Goal: Complete application form: Complete application form

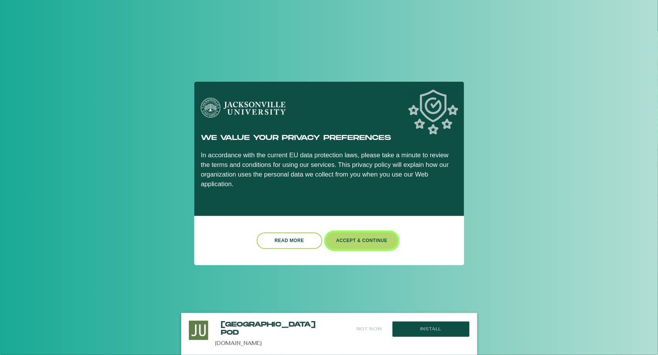
click at [346, 236] on button "Accept & Continue" at bounding box center [362, 240] width 72 height 17
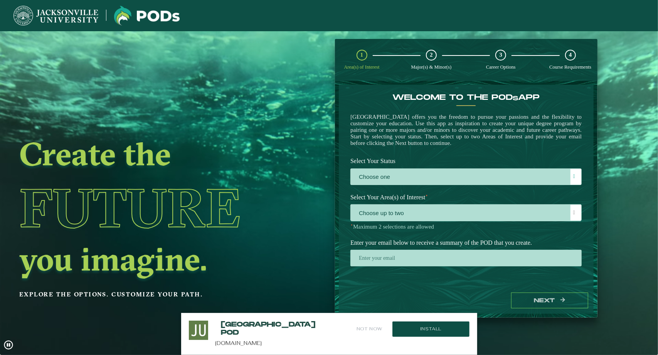
click at [527, 309] on div "Next" at bounding box center [466, 300] width 255 height 27
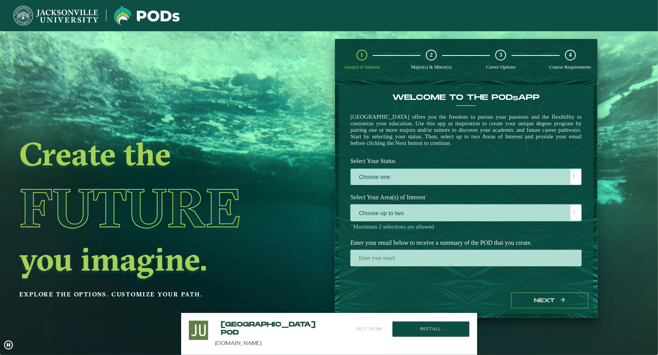
click at [474, 175] on label "Choose one" at bounding box center [466, 177] width 230 height 17
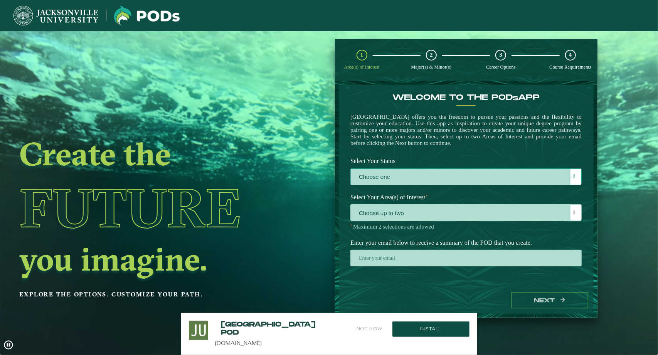
scroll to position [4, 34]
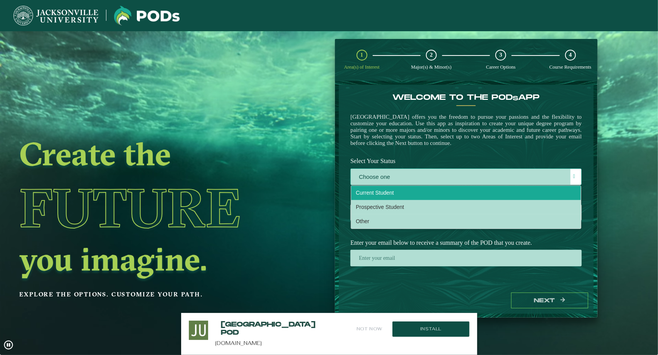
click at [437, 198] on li "Current Student" at bounding box center [466, 193] width 230 height 14
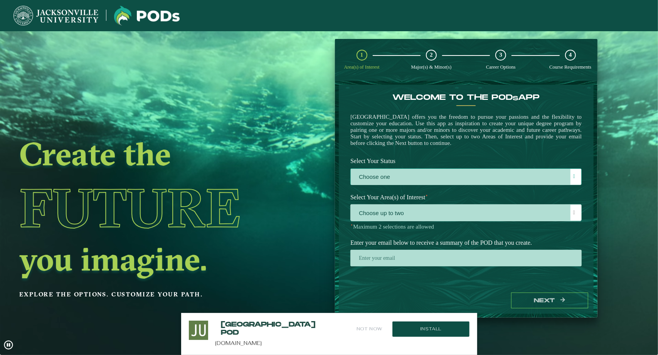
select select "[object Object]"
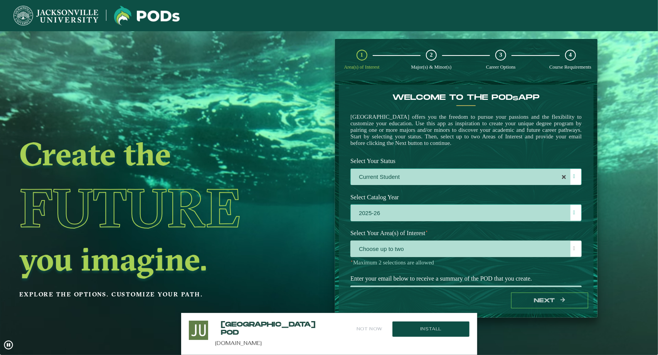
click at [435, 215] on label "2025-26" at bounding box center [466, 213] width 230 height 17
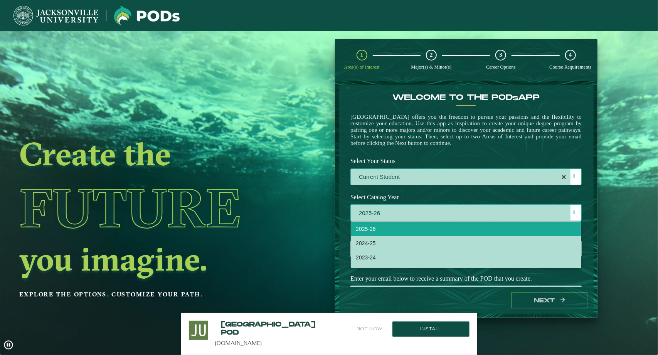
click at [438, 217] on label "2025-26" at bounding box center [466, 213] width 230 height 17
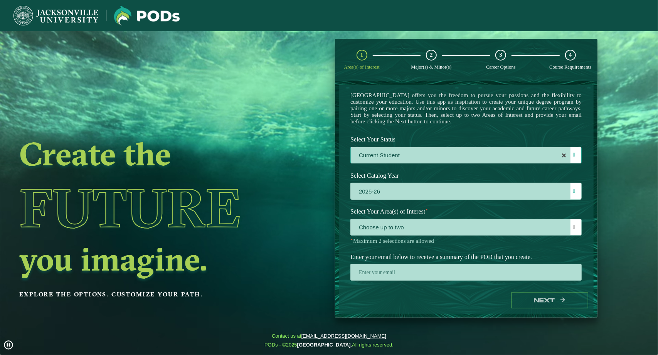
scroll to position [37, 0]
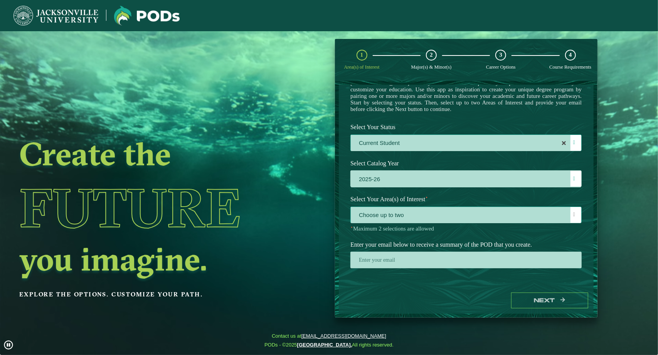
click at [507, 215] on span "Choose up to two" at bounding box center [466, 215] width 230 height 17
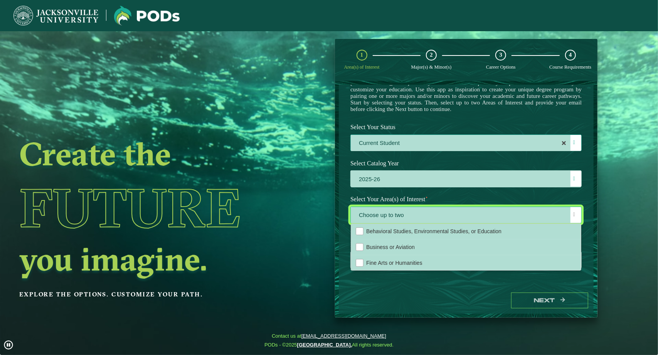
scroll to position [17, 0]
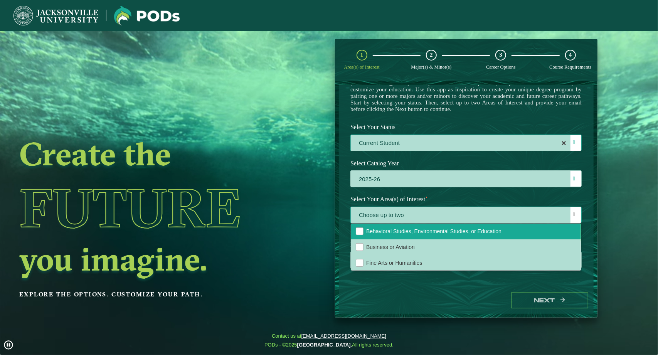
click at [456, 233] on span "Behavioral Studies, Environmental Studies, or Education" at bounding box center [433, 231] width 135 height 6
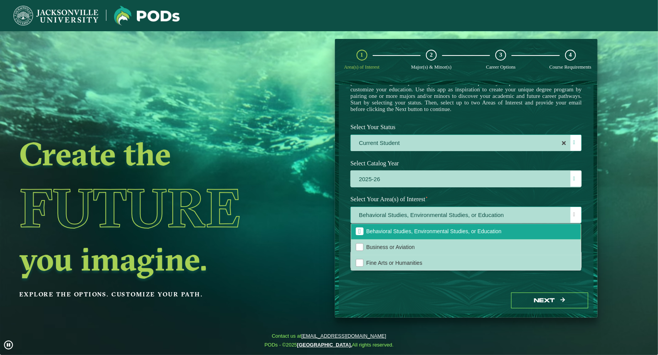
click at [478, 227] on li "Behavioral Studies, Environmental Studies, or Education" at bounding box center [466, 232] width 230 height 16
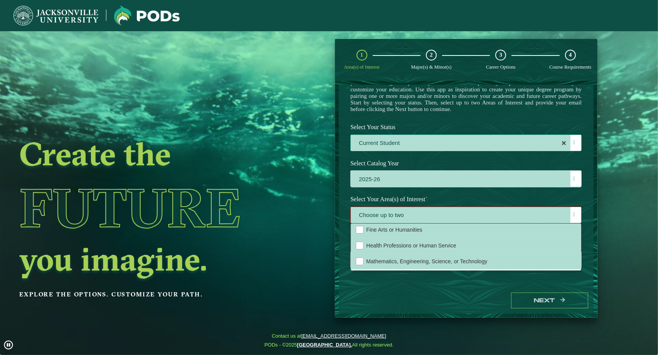
scroll to position [52, 0]
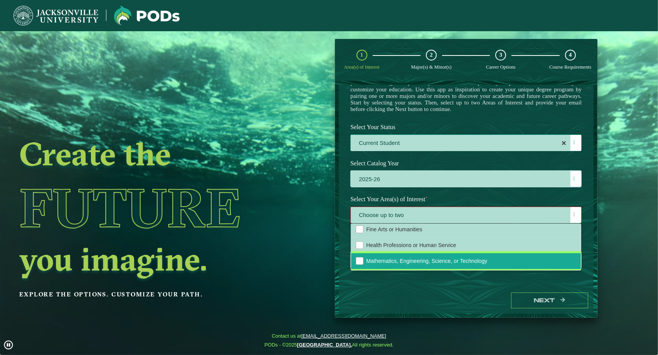
click at [476, 264] on span "Mathematics, Engineering, Science, or Technology" at bounding box center [426, 261] width 121 height 6
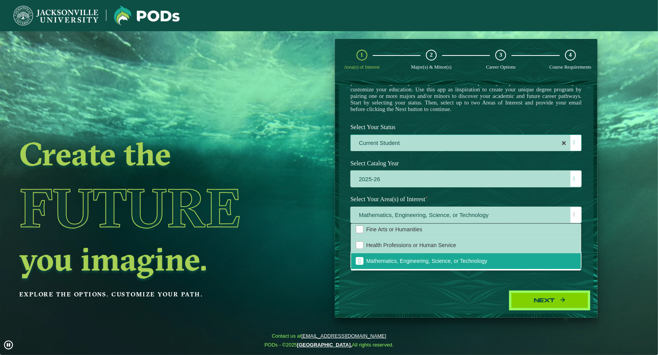
click at [537, 296] on button "Next" at bounding box center [549, 301] width 77 height 16
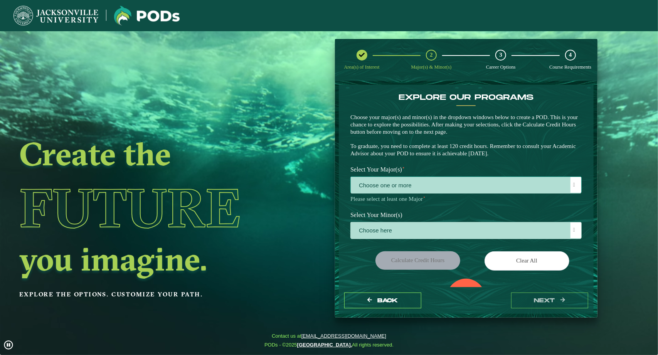
click at [431, 183] on span "Choose one or more" at bounding box center [466, 185] width 230 height 17
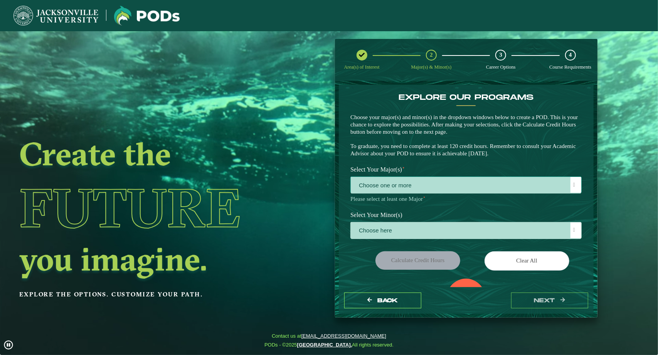
scroll to position [4, 34]
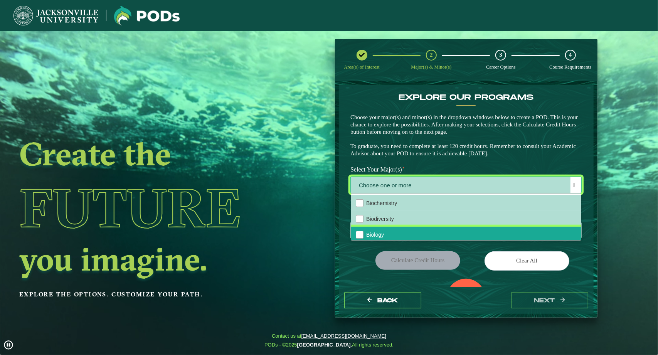
click at [399, 235] on li "Biology" at bounding box center [466, 235] width 230 height 16
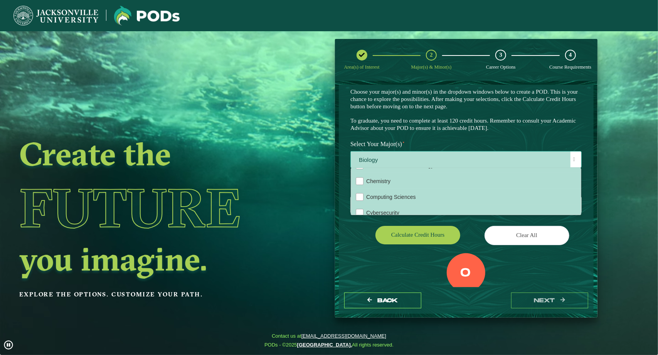
scroll to position [61, 0]
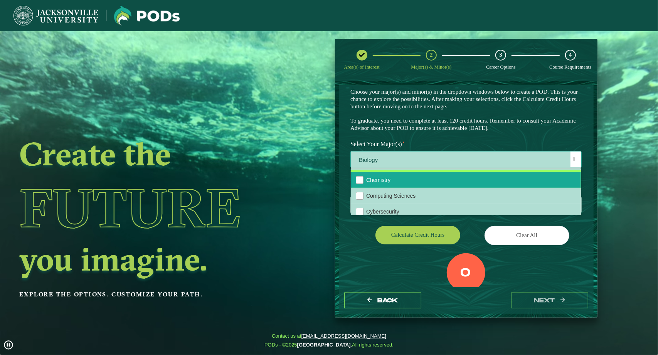
click at [376, 182] on span "Chemistry" at bounding box center [378, 180] width 24 height 6
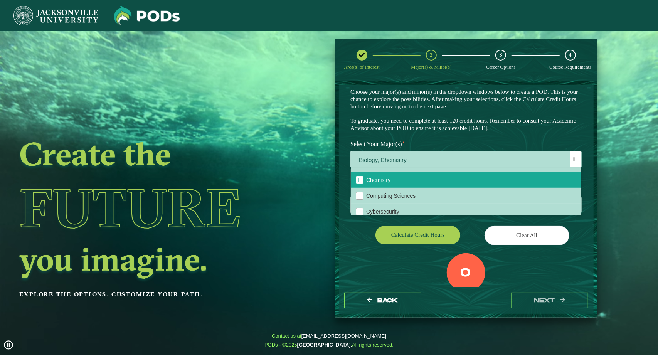
click at [435, 135] on div "EXPLORE OUR PROGRAMS Choose your major(s) and minor(s) in the dropdown windows …" at bounding box center [466, 102] width 243 height 70
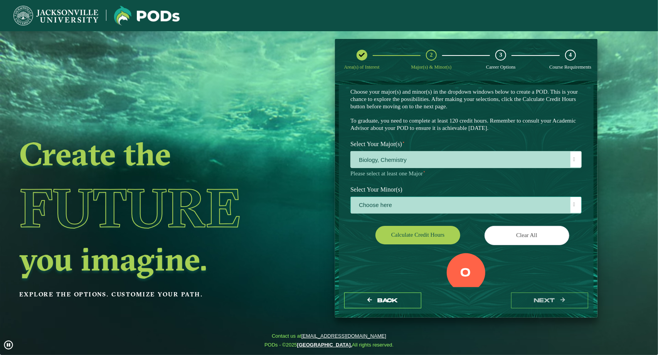
click at [402, 207] on span "Choose here" at bounding box center [466, 205] width 230 height 17
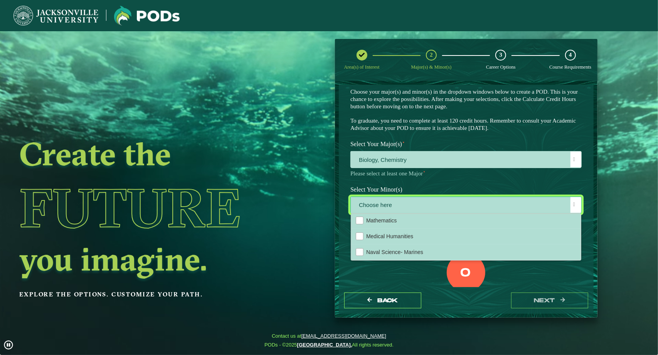
scroll to position [556, 0]
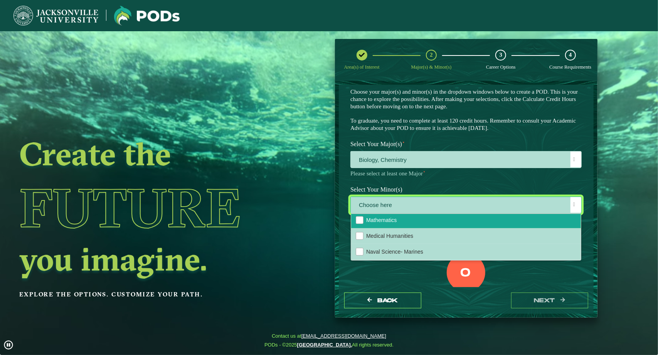
click at [385, 223] on span "Mathematics" at bounding box center [381, 220] width 30 height 6
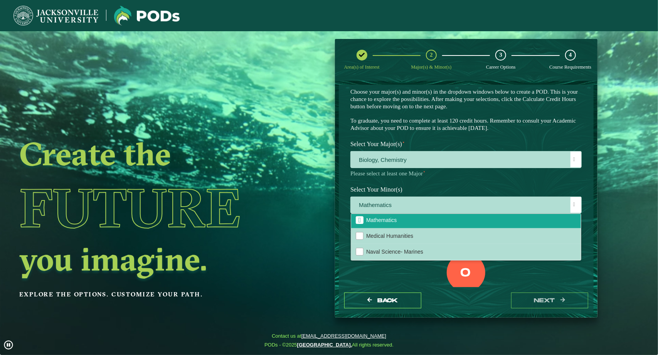
click at [409, 279] on div "0 Total Credit Hours" at bounding box center [466, 286] width 243 height 66
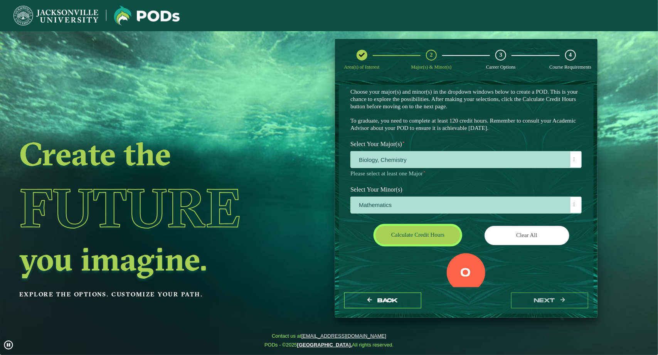
click at [439, 234] on button "Calculate credit hours" at bounding box center [417, 235] width 85 height 18
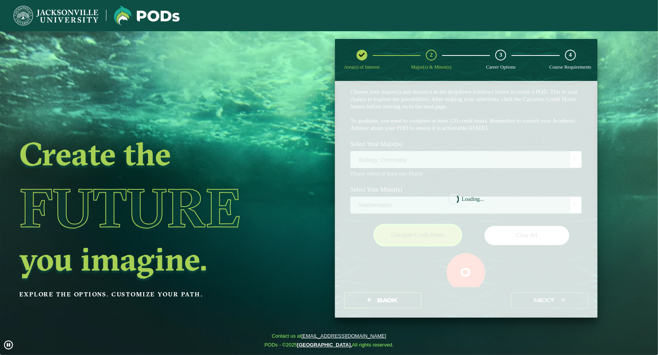
scroll to position [41, 0]
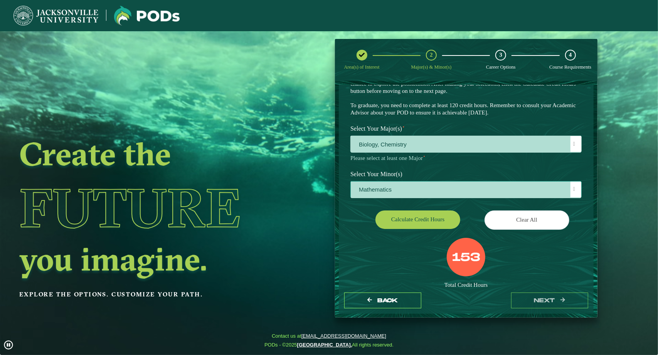
click at [436, 184] on span "Mathematics" at bounding box center [466, 190] width 230 height 17
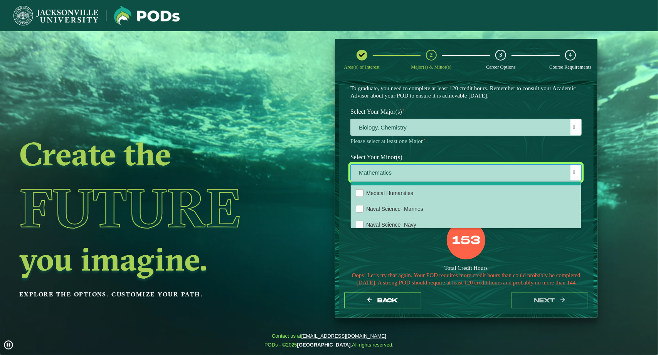
scroll to position [565, 0]
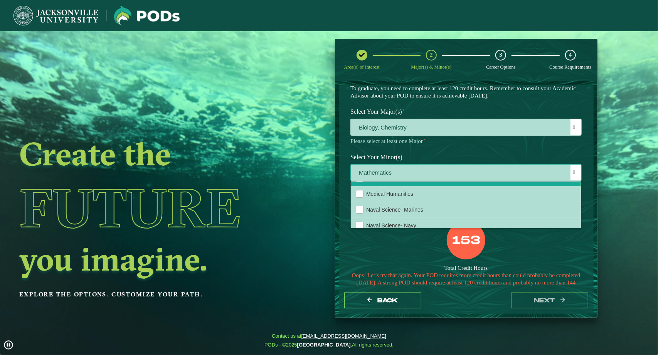
click at [415, 186] on li "Mathematics" at bounding box center [466, 178] width 230 height 16
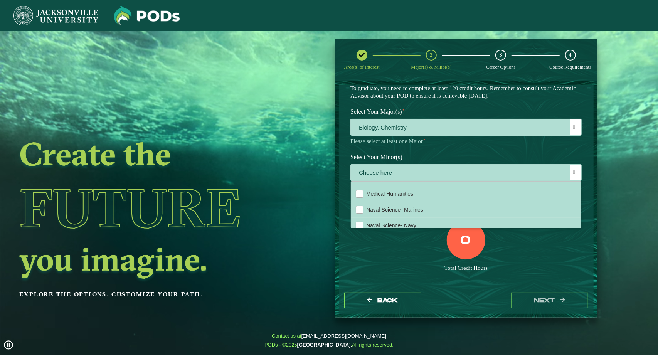
click at [414, 274] on div "0 Total Credit Hours" at bounding box center [466, 254] width 243 height 66
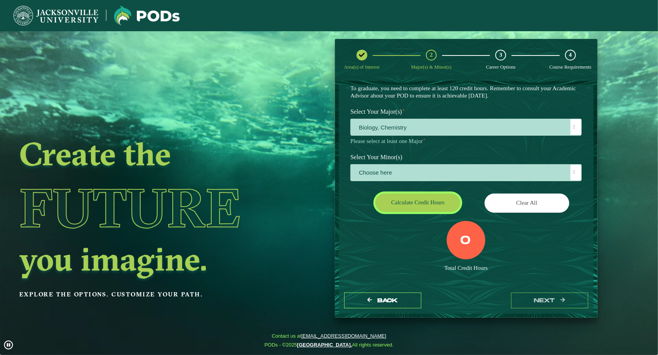
click at [422, 195] on button "Calculate credit hours" at bounding box center [417, 202] width 85 height 18
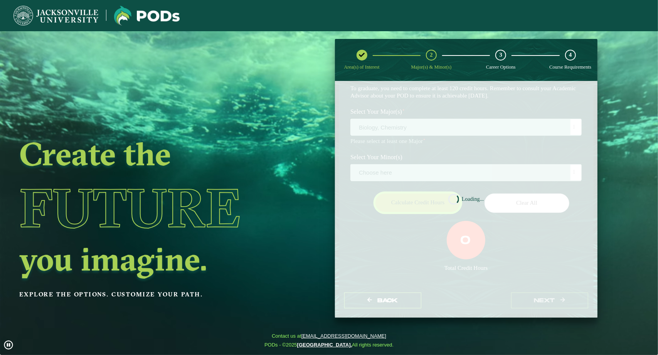
scroll to position [41, 0]
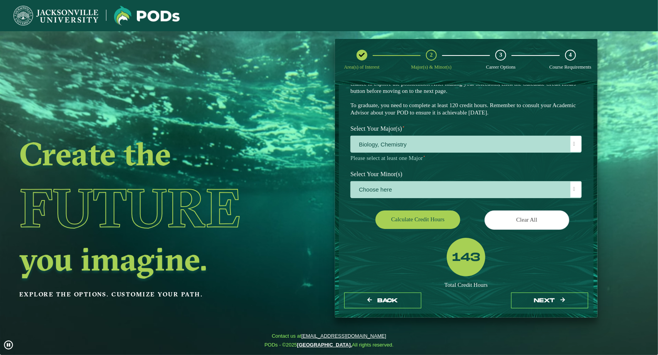
click at [414, 156] on p "Please select at least one Major ⋆" at bounding box center [465, 158] width 231 height 7
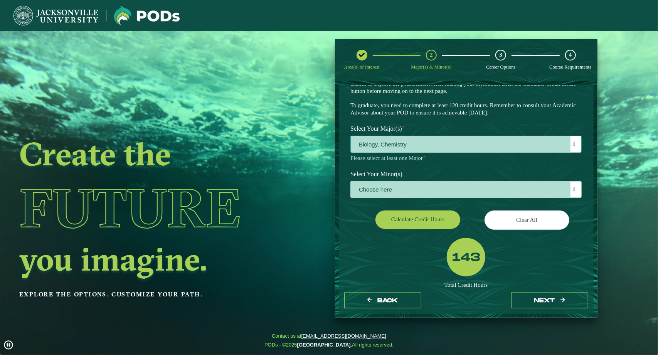
click at [418, 150] on span "Biology, Chemistry" at bounding box center [466, 144] width 230 height 17
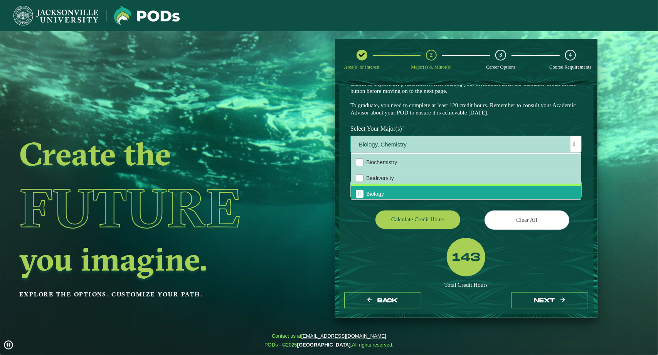
click at [405, 192] on li "Biology" at bounding box center [466, 194] width 230 height 16
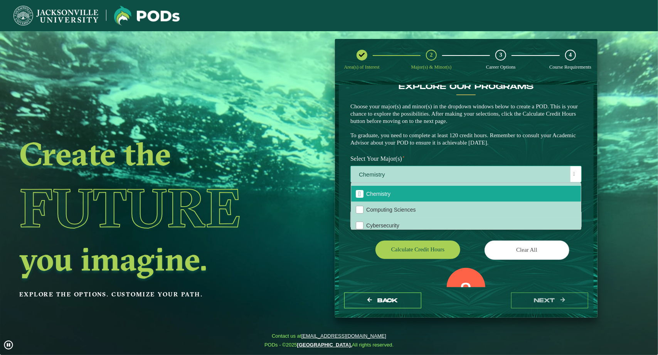
scroll to position [45, 0]
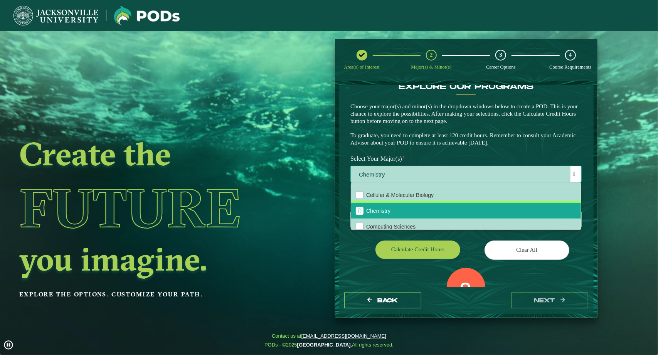
click at [358, 209] on span "Chemistry" at bounding box center [359, 210] width 3 height 7
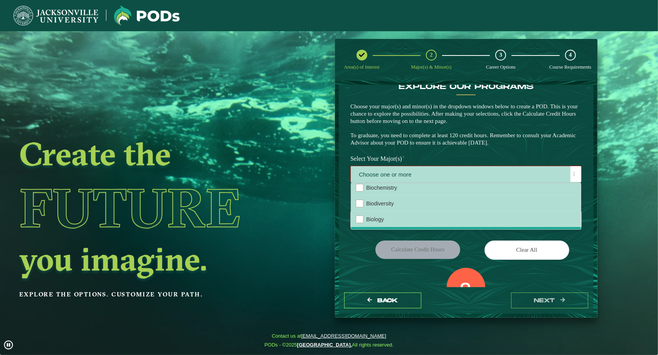
scroll to position [0, 0]
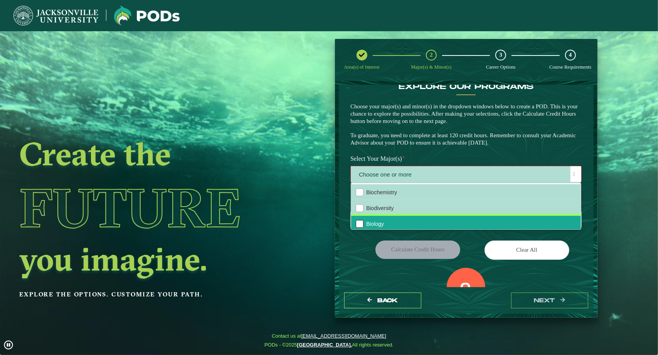
click at [359, 223] on div "Biology" at bounding box center [360, 224] width 8 height 8
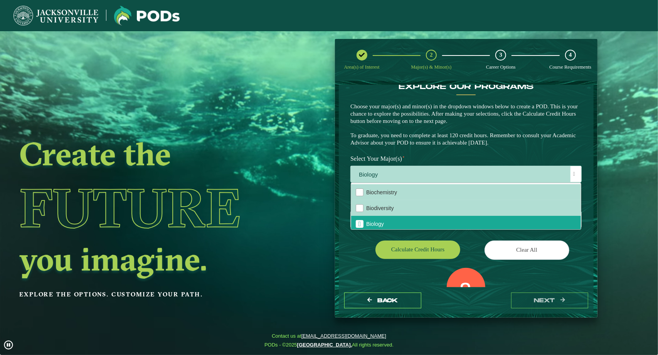
click at [419, 142] on p "Choose your major(s) and minor(s) in the dropdown windows below to create a POD…" at bounding box center [465, 125] width 231 height 44
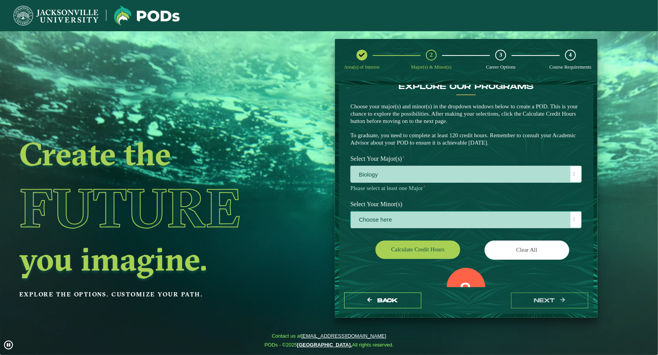
click at [380, 218] on span "Choose here" at bounding box center [466, 220] width 230 height 17
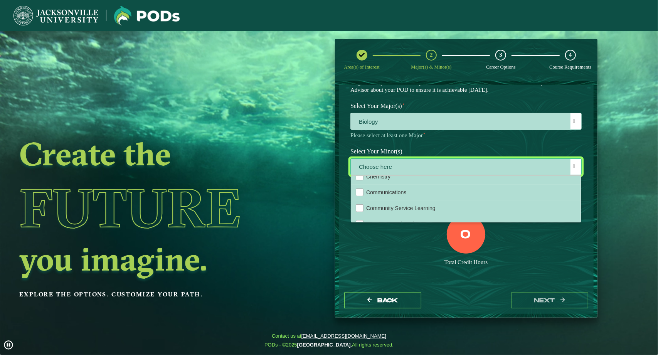
scroll to position [183, 0]
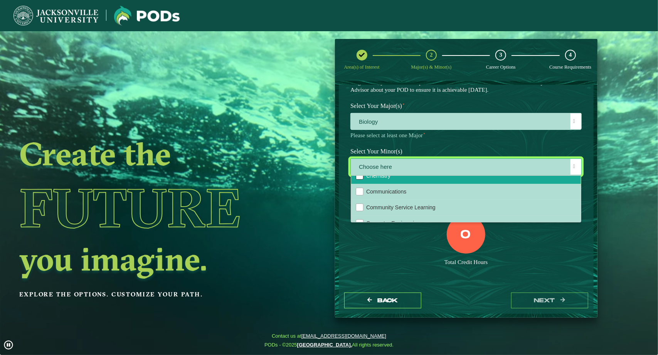
click at [359, 178] on div "Chemistry" at bounding box center [360, 176] width 8 height 8
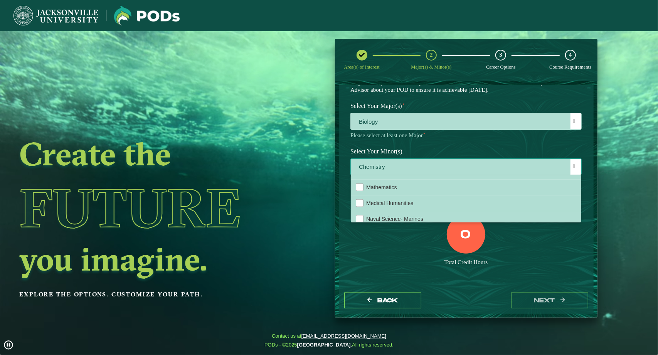
scroll to position [552, 0]
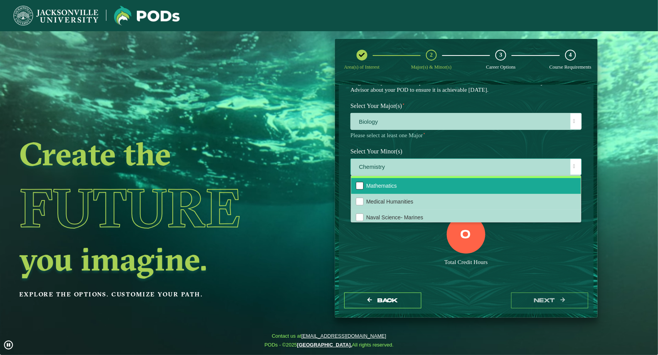
click at [356, 190] on div "Mathematics" at bounding box center [360, 186] width 8 height 8
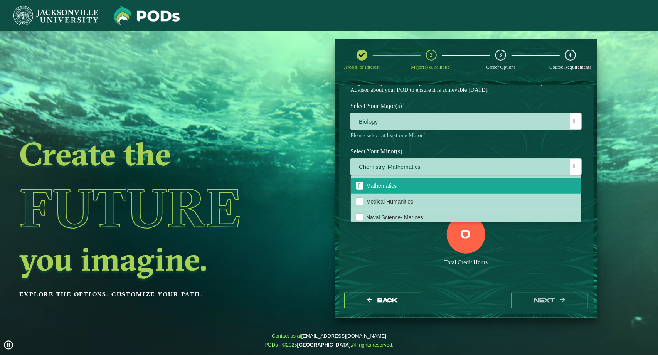
click at [394, 259] on div "Total Credit Hours" at bounding box center [465, 262] width 231 height 7
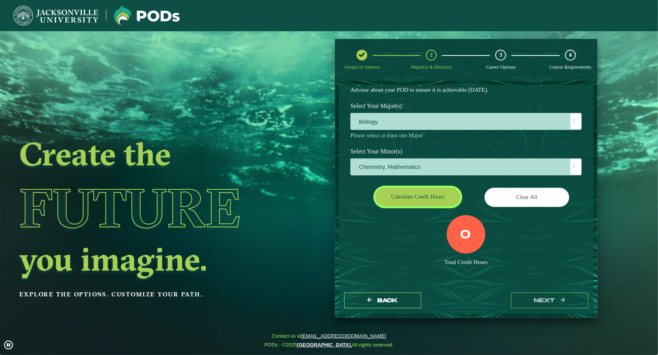
click at [441, 197] on button "Calculate credit hours" at bounding box center [417, 197] width 85 height 18
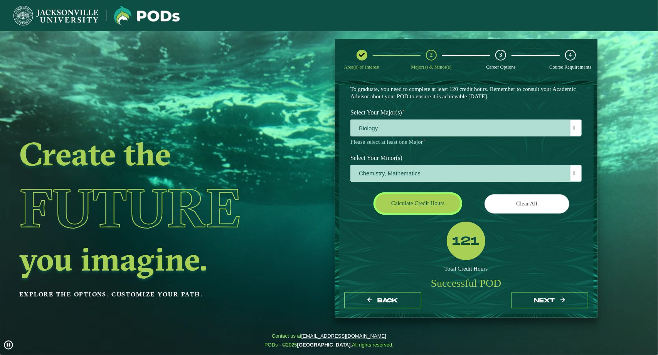
scroll to position [59, 0]
